Goal: Information Seeking & Learning: Learn about a topic

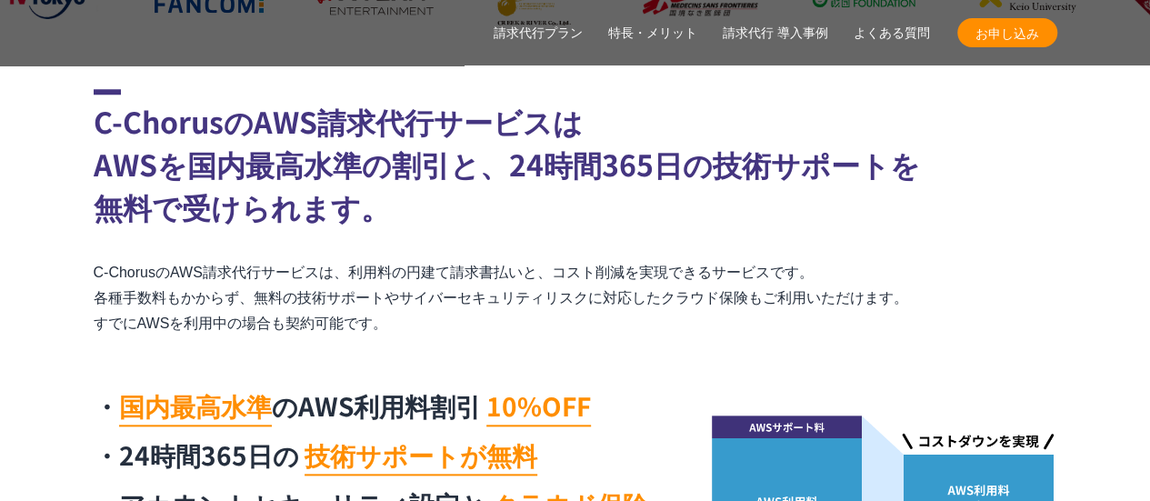
drag, startPoint x: 69, startPoint y: 275, endPoint x: 396, endPoint y: 332, distance: 332.3
click at [396, 332] on section "C-ChorusのAWS請求代行サービスは AWSを国内最高水準の割引と、24時間365日の技術サポートを 無料で受けられます。 C-ChorusのAWS請求…" at bounding box center [575, 349] width 1150 height 521
click at [396, 332] on p "C-ChorusのAWS請求代行サービスは、利用料の円建て請求書払いと、コスト削減を実現できるサービスです。 各種手数料もかからず、無料の技術サポートやサイバ…" at bounding box center [576, 298] width 964 height 76
drag, startPoint x: 455, startPoint y: 320, endPoint x: 78, endPoint y: 262, distance: 380.9
click at [78, 262] on section "C-ChorusのAWS請求代行サービスは AWSを国内最高水準の割引と、24時間365日の技術サポートを 無料で受けられます。 C-ChorusのAWS請求…" at bounding box center [575, 349] width 1150 height 521
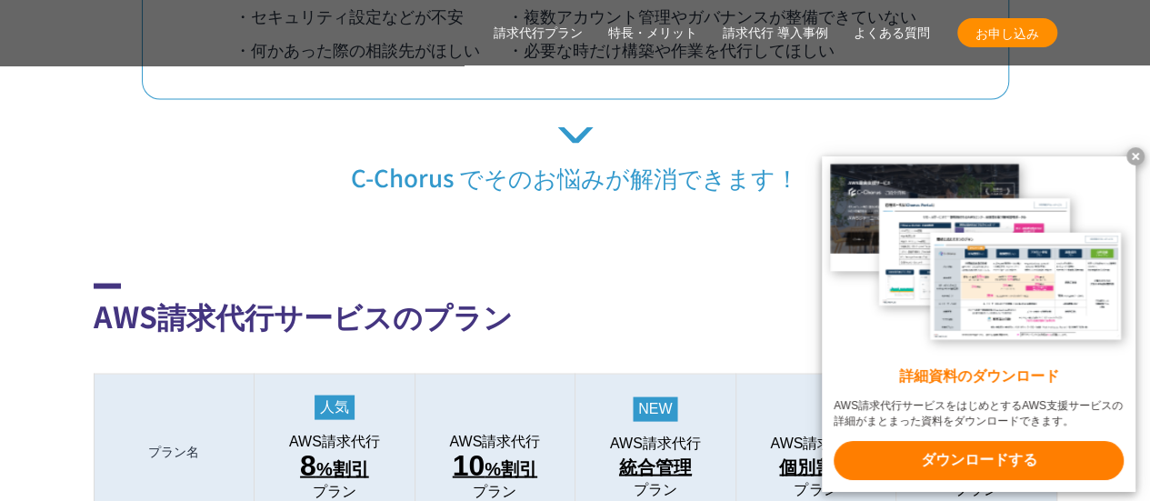
scroll to position [1910, 0]
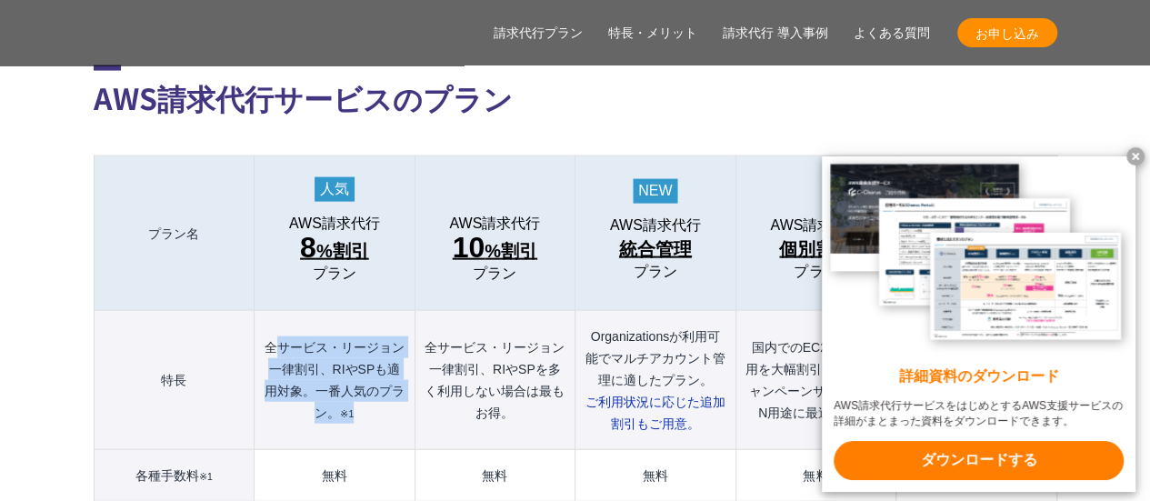
drag, startPoint x: 275, startPoint y: 301, endPoint x: 386, endPoint y: 374, distance: 132.7
click at [386, 374] on th "全サービス・リージョン一律割引、RIやSPも適用対象。一番人気のプラン。 ※1" at bounding box center [335, 380] width 160 height 139
drag, startPoint x: 392, startPoint y: 390, endPoint x: 258, endPoint y: 301, distance: 160.7
click at [258, 311] on th "全サービス・リージョン一律割引、RIやSPも適用対象。一番人気のプラン。 ※1" at bounding box center [335, 380] width 160 height 139
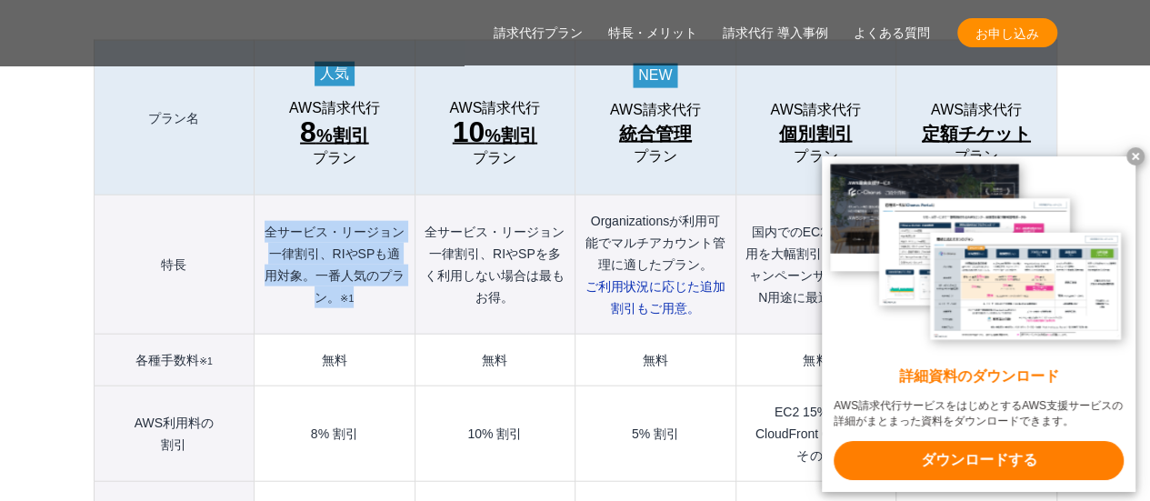
scroll to position [2091, 0]
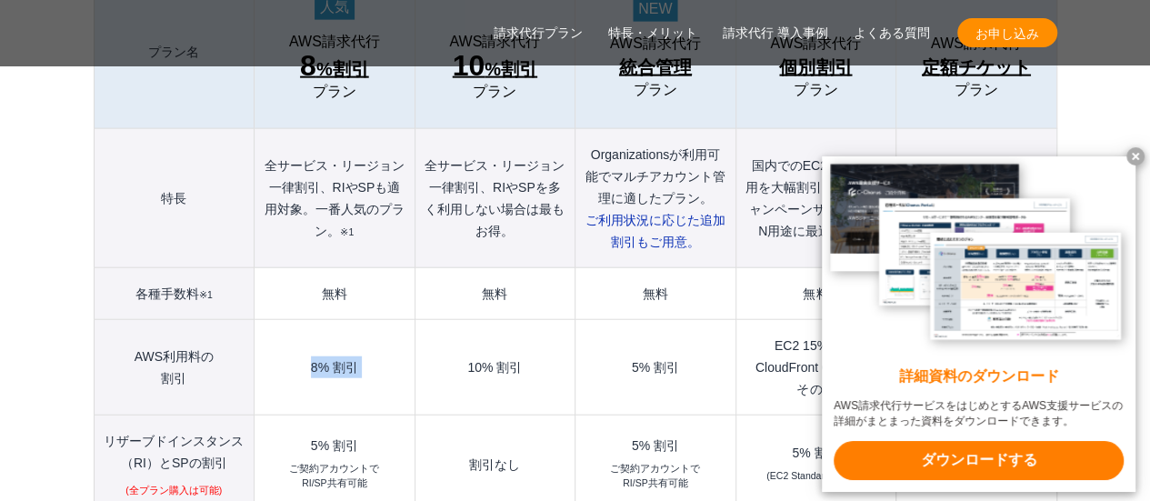
drag, startPoint x: 300, startPoint y: 337, endPoint x: 423, endPoint y: 345, distance: 123.0
click at [423, 345] on tr "AWS利用料の 割引 8% 割引 10% 割引 5% 割引 EC2 15% 割引 CloudFront 65% 割引 その他 追加10%の無料枠" at bounding box center [575, 367] width 963 height 95
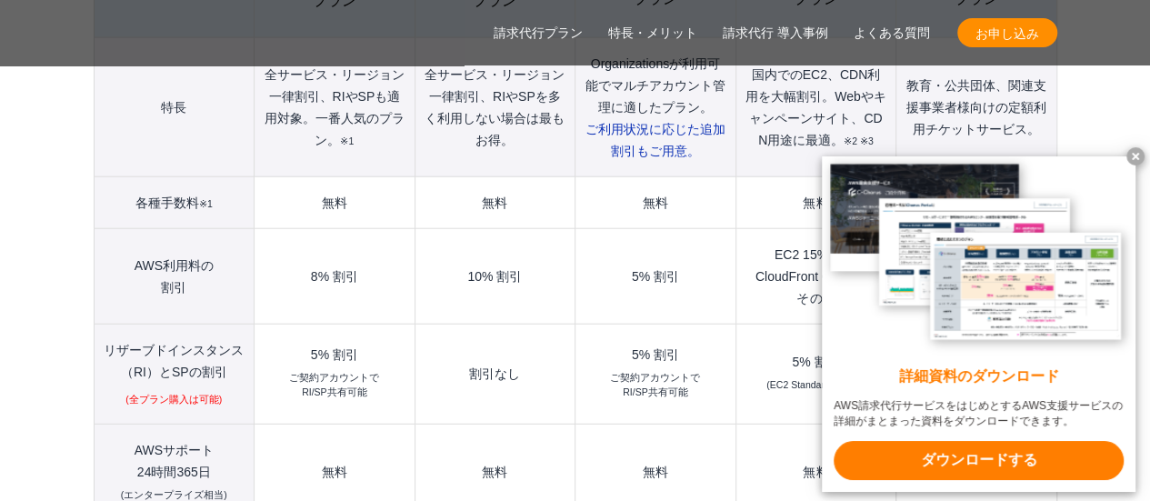
click at [409, 352] on td "5% 割引 ご契約アカウントで RI/SP共有可能" at bounding box center [335, 375] width 160 height 100
drag, startPoint x: 378, startPoint y: 371, endPoint x: 277, endPoint y: 308, distance: 118.8
click at [277, 325] on td "5% 割引 ご契約アカウントで RI/SP共有可能" at bounding box center [335, 375] width 160 height 100
drag, startPoint x: 278, startPoint y: 306, endPoint x: 381, endPoint y: 354, distance: 113.1
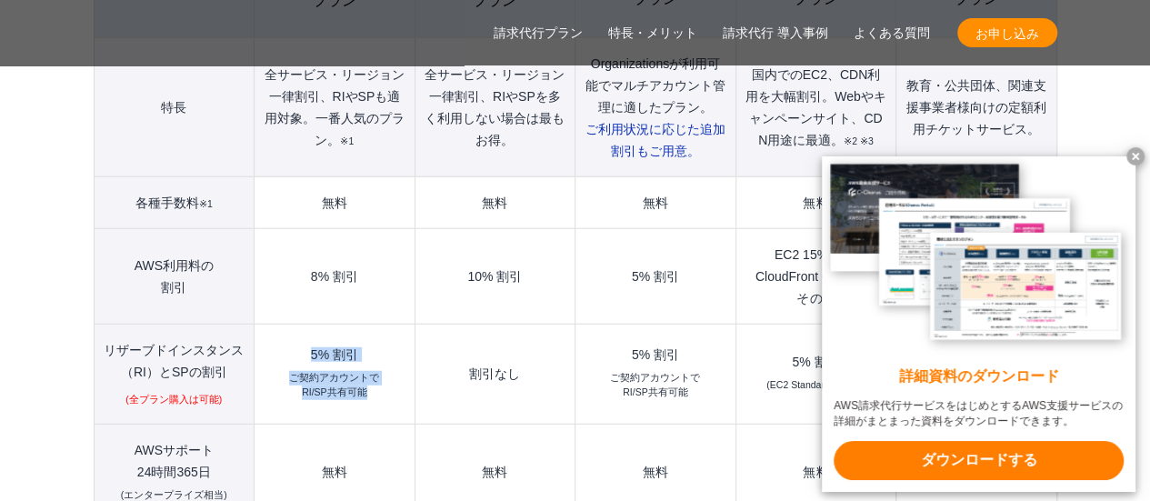
click at [381, 354] on td "5% 割引 ご契約アカウントで RI/SP共有可能" at bounding box center [335, 375] width 160 height 100
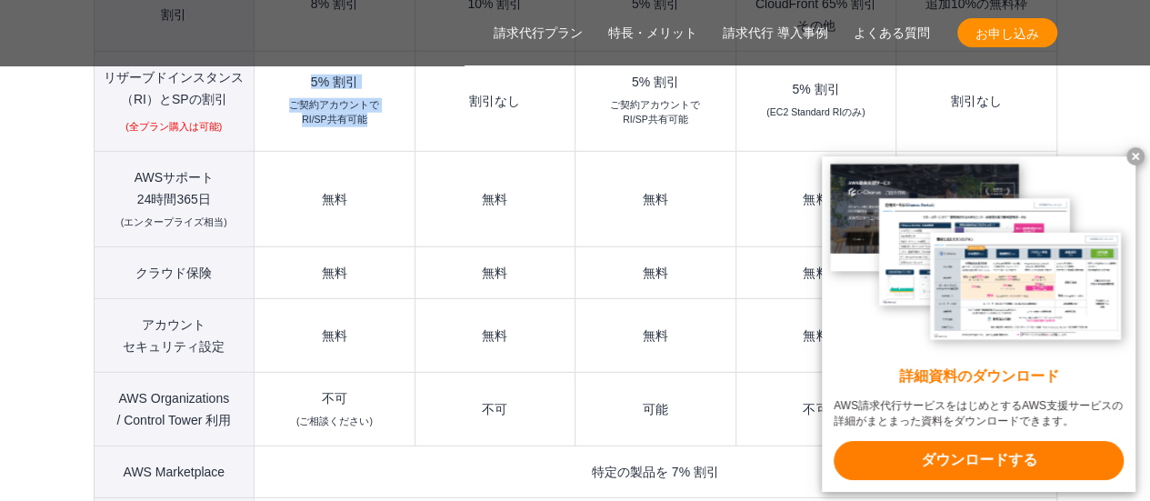
scroll to position [2546, 0]
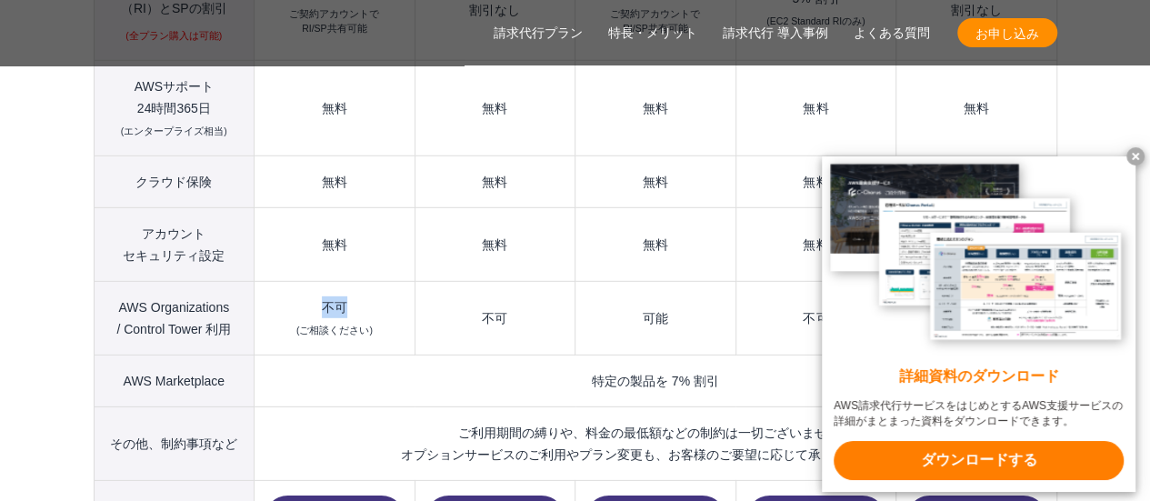
drag, startPoint x: 303, startPoint y: 266, endPoint x: 381, endPoint y: 275, distance: 78.6
click at [381, 281] on td "不可 (ご相談ください)" at bounding box center [335, 318] width 160 height 74
click at [385, 355] on td "特定の製品を 7% 割引" at bounding box center [656, 381] width 802 height 52
drag, startPoint x: 115, startPoint y: 267, endPoint x: 252, endPoint y: 267, distance: 136.4
click at [252, 281] on th "AWS Organizations / Control Tower 利用" at bounding box center [174, 318] width 161 height 74
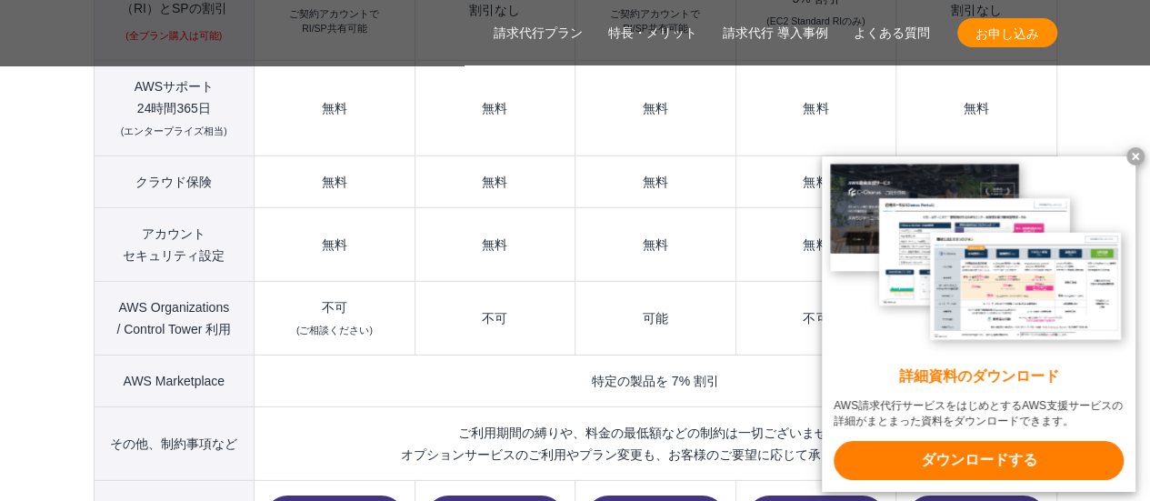
click at [274, 301] on td "不可 (ご相談ください)" at bounding box center [335, 318] width 160 height 74
drag, startPoint x: 239, startPoint y: 345, endPoint x: 103, endPoint y: 342, distance: 136.4
click at [103, 355] on th "AWS Marketplace" at bounding box center [174, 381] width 161 height 52
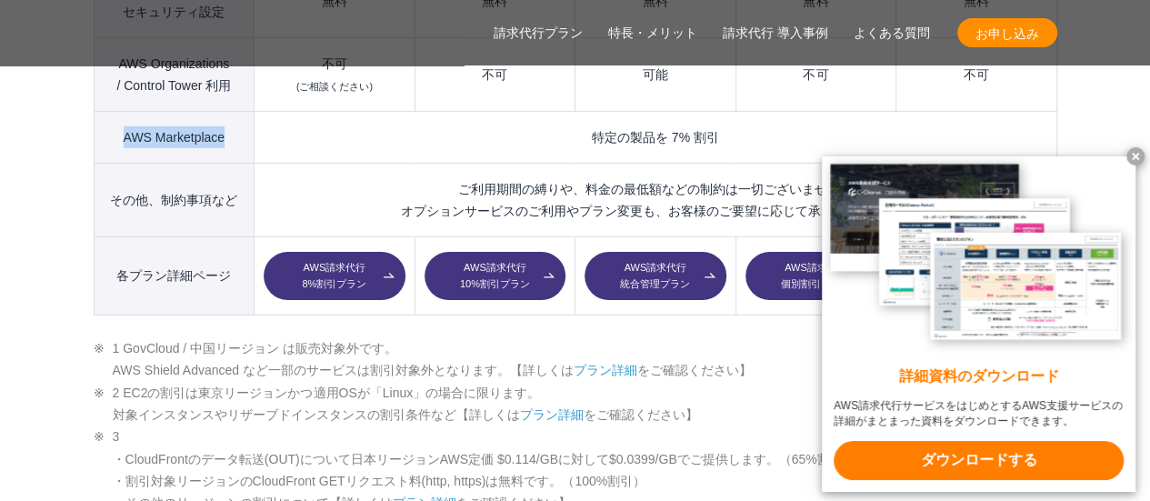
scroll to position [2819, 0]
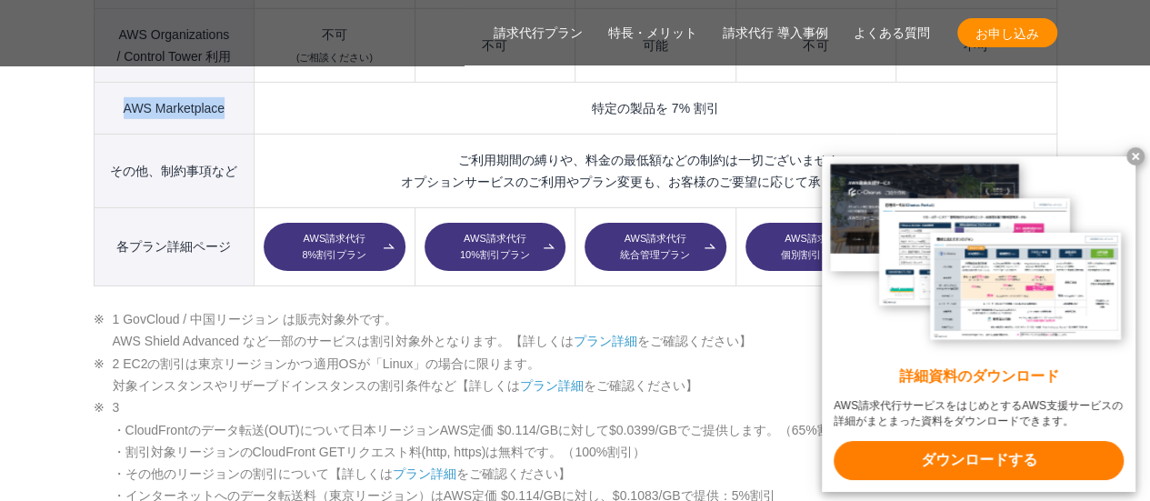
drag, startPoint x: 326, startPoint y: 289, endPoint x: 655, endPoint y: 357, distance: 335.3
click at [655, 357] on ul "1 GovCloud / 中国リージョン は販売対象外です。 AWS Shield Advanced など一部のサービスは割引対象外となります。【詳しくは プ…" at bounding box center [576, 418] width 964 height 221
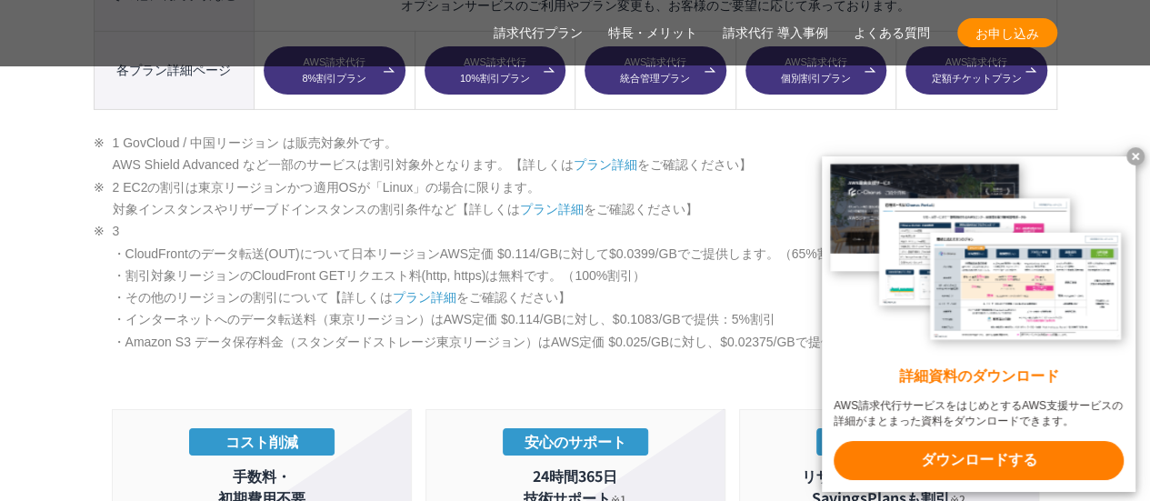
scroll to position [3001, 0]
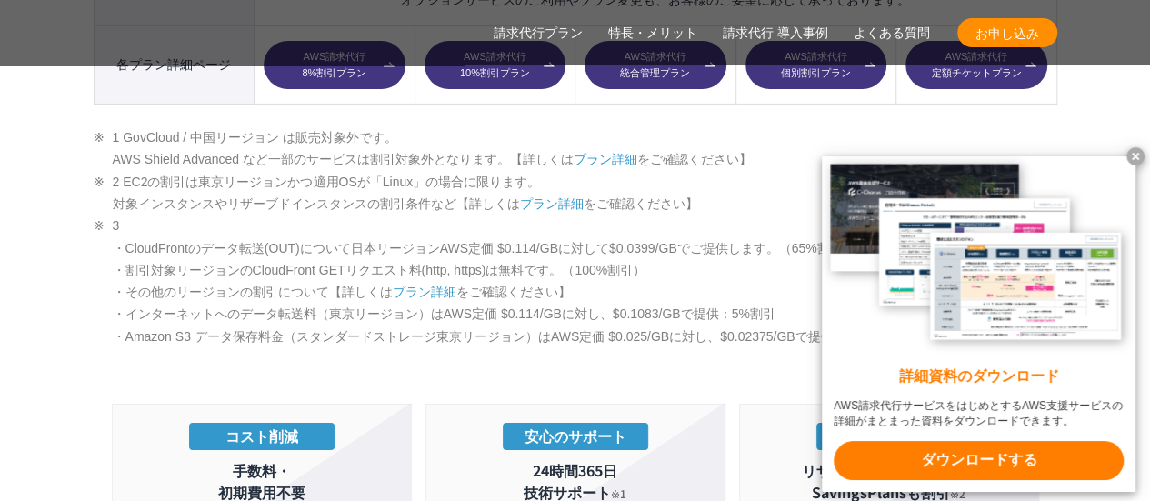
click at [197, 249] on li "3 ・CloudFrontのデータ転送(OUT)について日本リージョンAWS定価 $0.114/GBに対して$0.0399/GBでご提供します。（65%割引）…" at bounding box center [576, 281] width 964 height 133
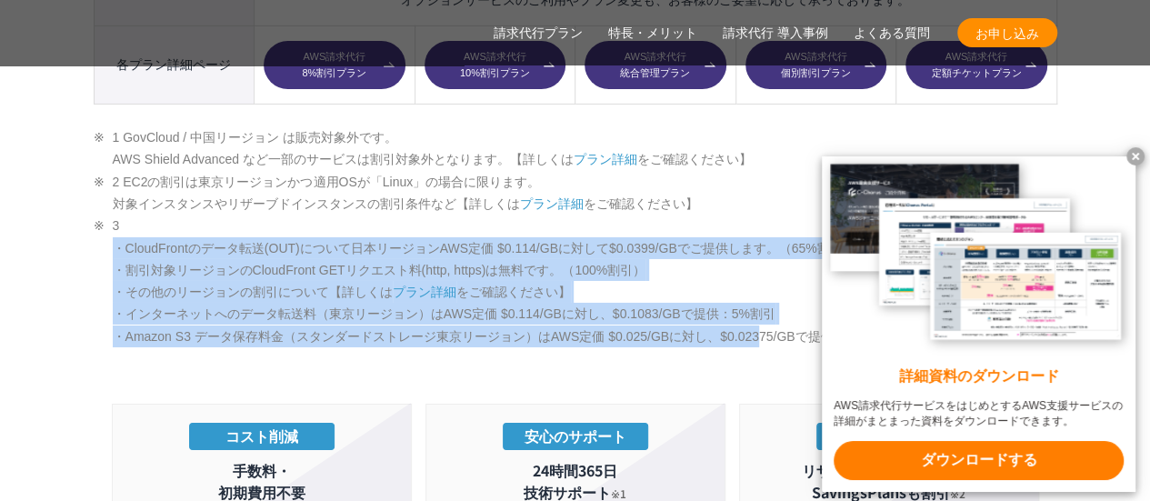
drag, startPoint x: 79, startPoint y: 207, endPoint x: 762, endPoint y: 294, distance: 688.4
click at [767, 294] on section "AWS請求代行サービスのプラン 多様なニーズに対応したオススメのプラン プラン名 AWS請求代行 8 %割引 プラン AWS請求代行 10 %割引 プラン A…" at bounding box center [575, 263] width 1150 height 2868
click at [646, 254] on li "3 ・CloudFrontのデータ転送(OUT)について日本リージョンAWS定価 $0.114/GBに対して$0.0399/GBでご提供します。（65%割引）…" at bounding box center [576, 281] width 964 height 133
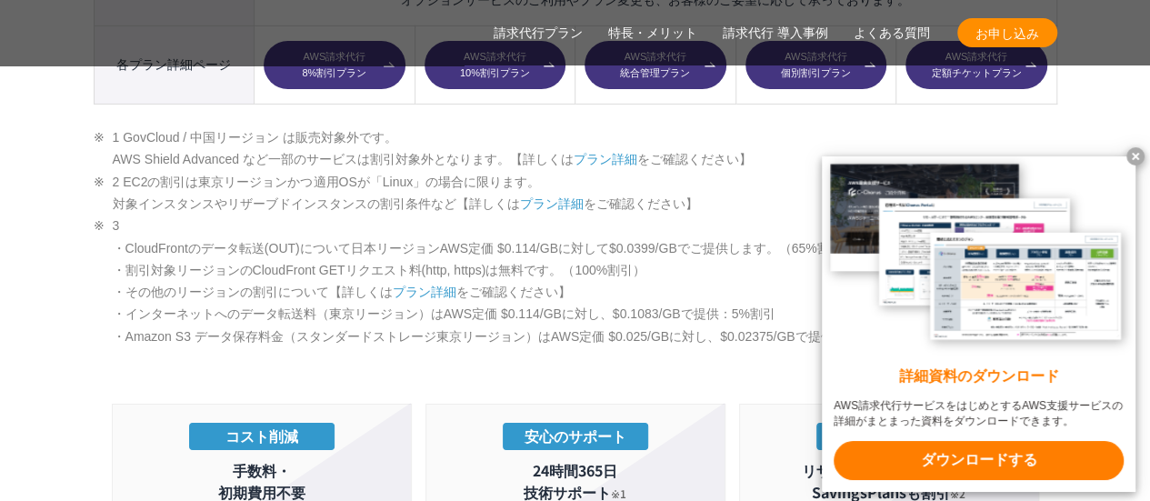
click at [642, 254] on li "3 ・CloudFrontのデータ転送(OUT)について日本リージョンAWS定価 $0.114/GBに対して$0.0399/GBでご提供します。（65%割引）…" at bounding box center [576, 281] width 964 height 133
drag, startPoint x: 693, startPoint y: 230, endPoint x: 93, endPoint y: 188, distance: 601.6
click at [94, 215] on li "3 ・CloudFrontのデータ転送(OUT)について日本リージョンAWS定価 $0.114/GBに対して$0.0399/GBでご提供します。（65%割引）…" at bounding box center [576, 281] width 964 height 133
click at [1143, 154] on x-t at bounding box center [1136, 156] width 18 height 18
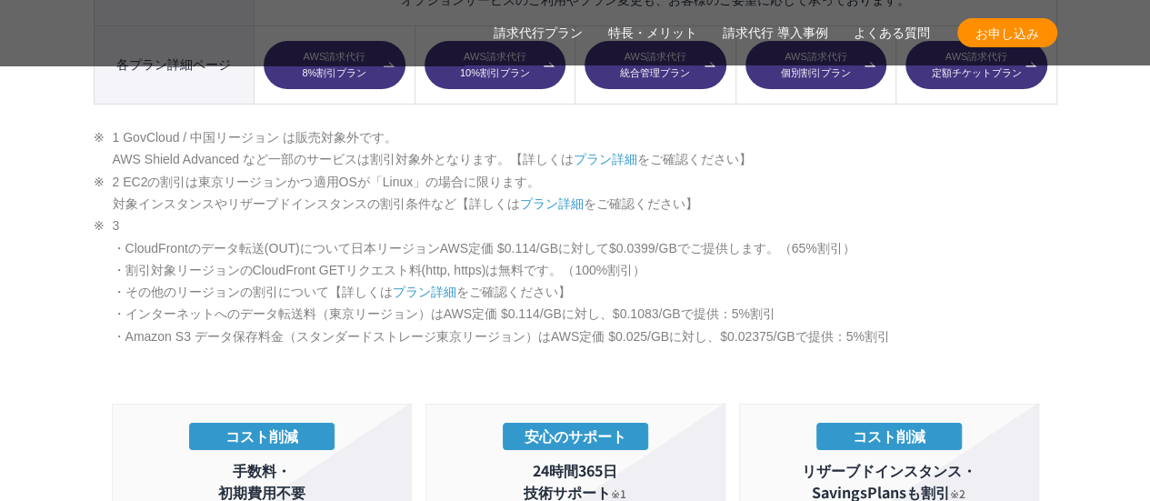
drag, startPoint x: 827, startPoint y: 217, endPoint x: 78, endPoint y: 183, distance: 749.2
click at [78, 183] on section "AWS請求代行サービスのプラン 多様なニーズに対応したオススメのプラン プラン名 AWS請求代行 8 %割引 プラン AWS請求代行 10 %割引 プラン A…" at bounding box center [575, 263] width 1150 height 2868
click at [100, 239] on li "3 ・CloudFrontのデータ転送(OUT)について日本リージョンAWS定価 $0.114/GBに対して$0.0399/GBでご提供します。（65%割引）…" at bounding box center [576, 281] width 964 height 133
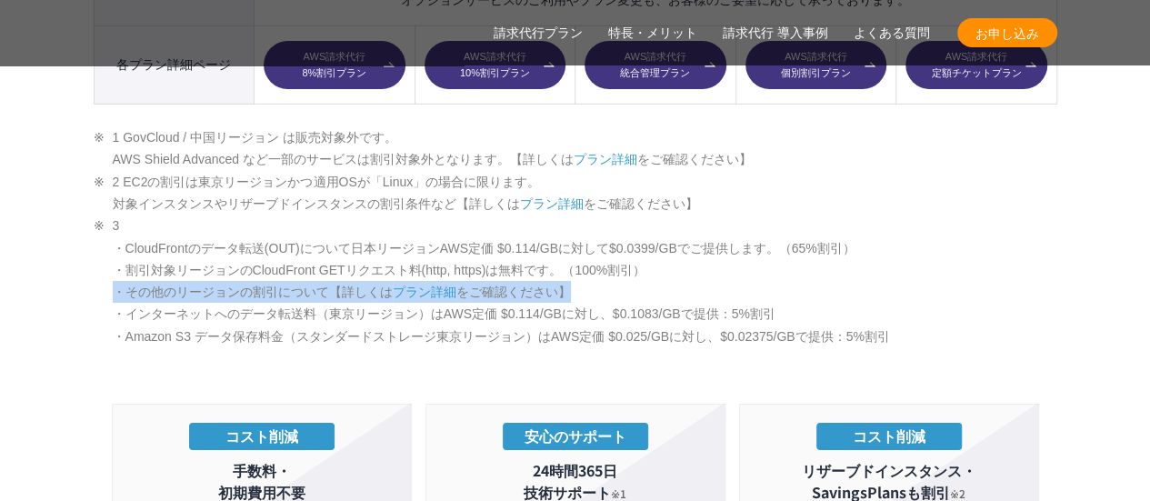
drag, startPoint x: 100, startPoint y: 251, endPoint x: 662, endPoint y: 256, distance: 562.0
click at [662, 256] on li "3 ・CloudFrontのデータ転送(OUT)について日本リージョンAWS定価 $0.114/GBに対して$0.0399/GBでご提供します。（65%割引）…" at bounding box center [576, 281] width 964 height 133
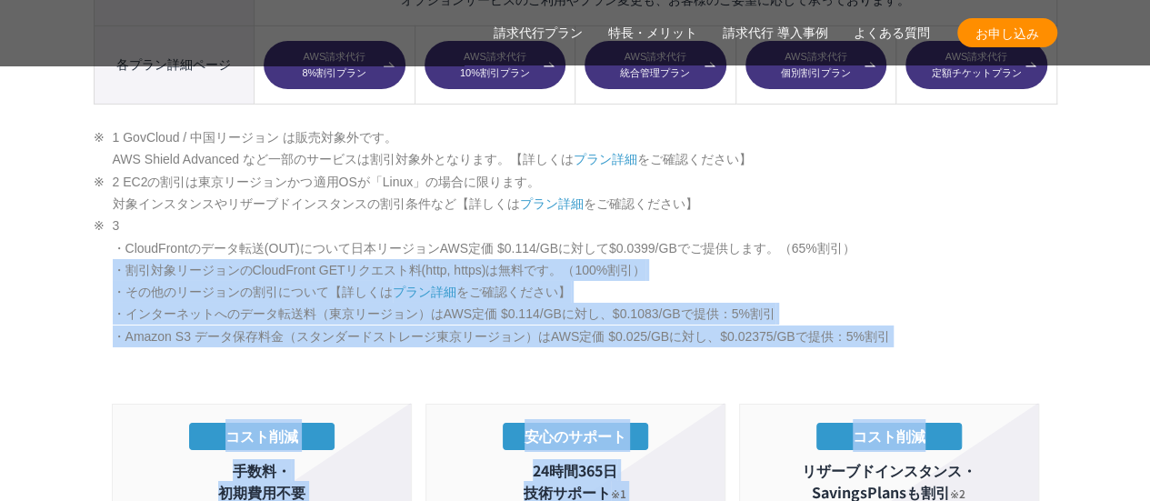
drag, startPoint x: 182, startPoint y: 225, endPoint x: 1035, endPoint y: 306, distance: 856.9
click at [1035, 306] on div "AWS請求代行サービスのプラン 多様なニーズに対応したオススメのプラン プラン名 AWS請求代行 8 %割引 プラン AWS請求代行 10 %割引 プラン A…" at bounding box center [576, 335] width 964 height 2723
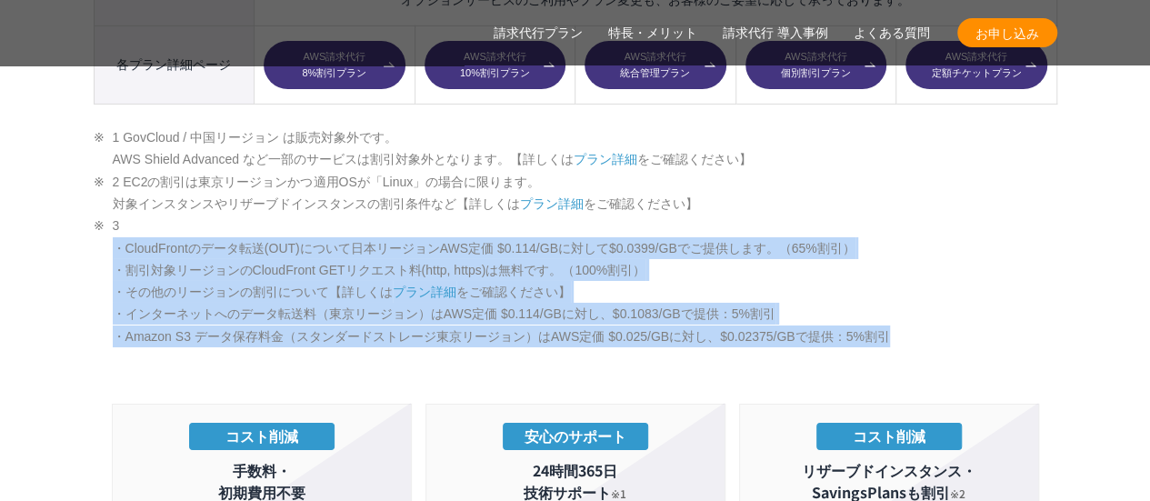
drag, startPoint x: 1033, startPoint y: 303, endPoint x: 52, endPoint y: 196, distance: 987.0
click at [52, 196] on section "AWS請求代行サービスのプラン 多様なニーズに対応したオススメのプラン プラン名 AWS請求代行 8 %割引 プラン AWS請求代行 10 %割引 プラン A…" at bounding box center [575, 263] width 1150 height 2868
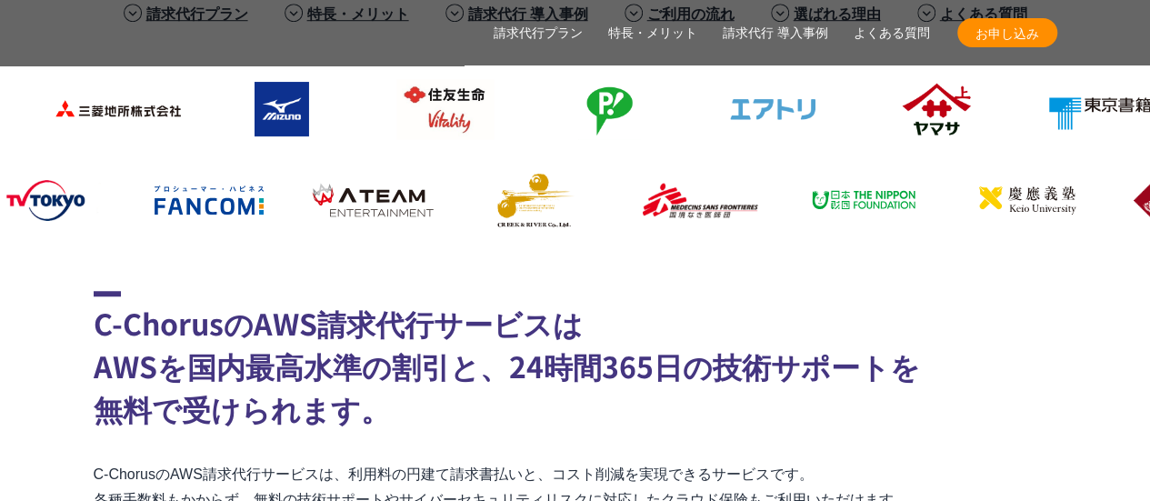
scroll to position [818, 0]
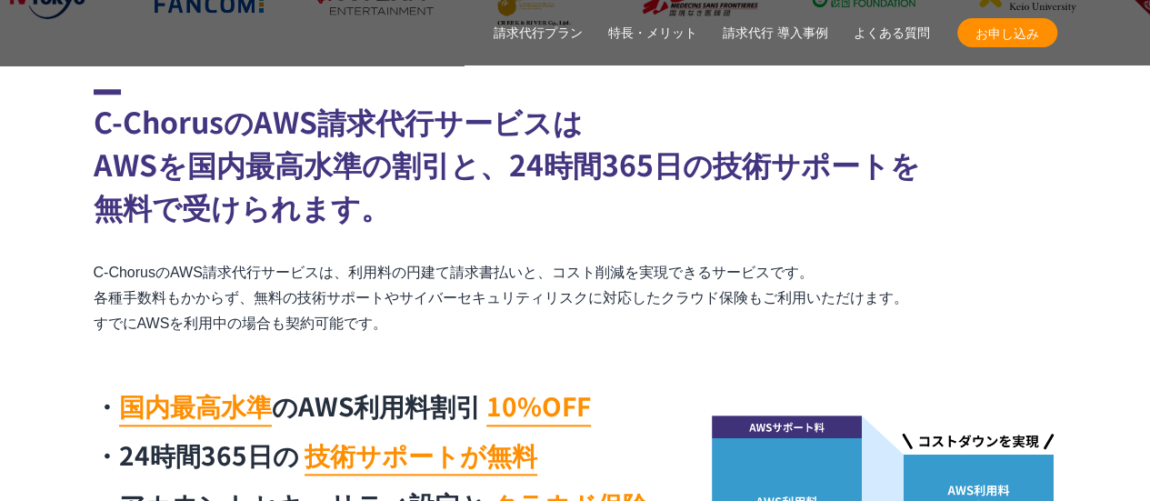
drag, startPoint x: 96, startPoint y: 132, endPoint x: 521, endPoint y: 317, distance: 463.4
click at [521, 317] on div "C-ChorusのAWS請求代行サービスは AWSを国内最高水準の割引と、24時間365日の技術サポートを 無料で受けられます。 C-ChorusのAWS請求…" at bounding box center [576, 349] width 964 height 521
click at [520, 321] on p "C-ChorusのAWS請求代行サービスは、利用料の円建て請求書払いと、コスト削減を実現できるサービスです。 各種手数料もかからず、無料の技術サポートやサイバ…" at bounding box center [576, 298] width 964 height 76
click at [281, 255] on div "C-ChorusのAWS請求代行サービスは AWSを国内最高水準の割引と、24時間365日の技術サポートを 無料で受けられます。 C-ChorusのAWS請求…" at bounding box center [576, 349] width 964 height 521
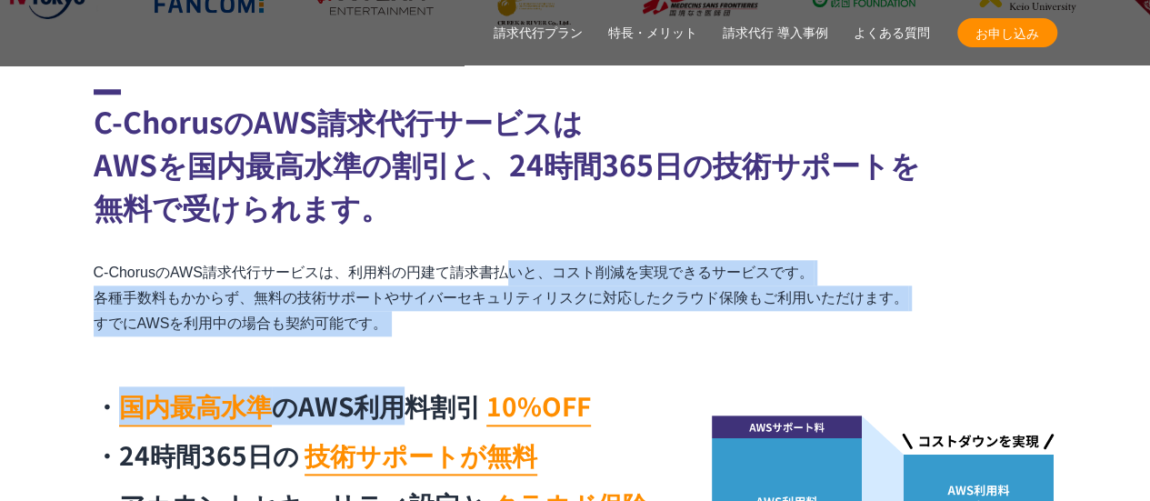
drag, startPoint x: 411, startPoint y: 339, endPoint x: 349, endPoint y: 276, distance: 88.7
click at [352, 276] on div "C-ChorusのAWS請求代行サービスは AWSを国内最高水準の割引と、24時間365日の技術サポートを 無料で受けられます。 C-ChorusのAWS請求…" at bounding box center [576, 349] width 964 height 521
click at [349, 277] on p "C-ChorusのAWS請求代行サービスは、利用料の円建て請求書払いと、コスト削減を実現できるサービスです。 各種手数料もかからず、無料の技術サポートやサイバ…" at bounding box center [576, 298] width 964 height 76
click at [353, 273] on p "C-ChorusのAWS請求代行サービスは、利用料の円建て請求書払いと、コスト削減を実現できるサービスです。 各種手数料もかからず、無料の技術サポートやサイバ…" at bounding box center [576, 298] width 964 height 76
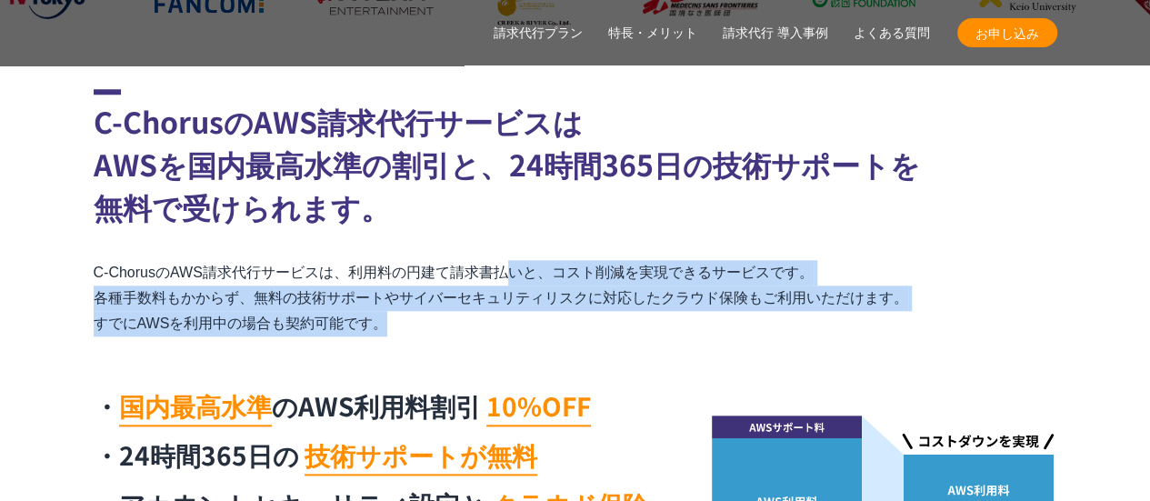
drag, startPoint x: 353, startPoint y: 273, endPoint x: 398, endPoint y: 318, distance: 64.3
click at [398, 318] on p "C-ChorusのAWS請求代行サービスは、利用料の円建て請求書払いと、コスト削減を実現できるサービスです。 各種手数料もかからず、無料の技術サポートやサイバ…" at bounding box center [576, 298] width 964 height 76
